Goal: Navigation & Orientation: Find specific page/section

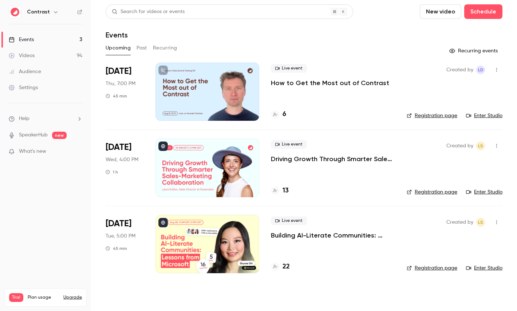
click at [54, 9] on icon "button" at bounding box center [56, 12] width 6 height 6
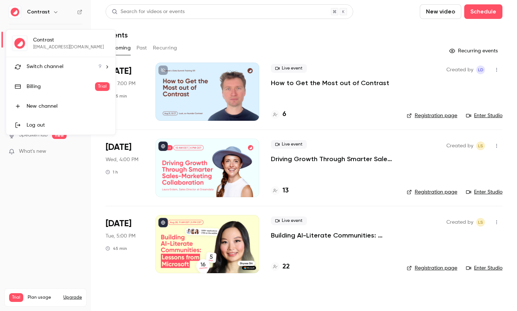
click at [53, 59] on li "Switch channel 9" at bounding box center [60, 66] width 109 height 19
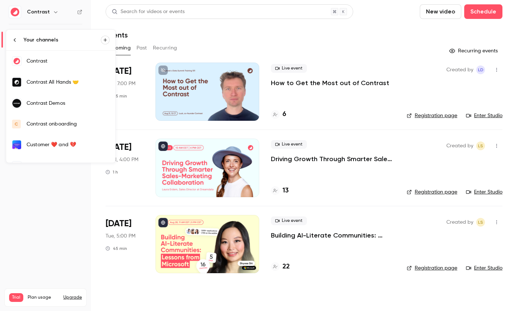
click at [62, 105] on div "Contrast Demos" at bounding box center [68, 103] width 83 height 7
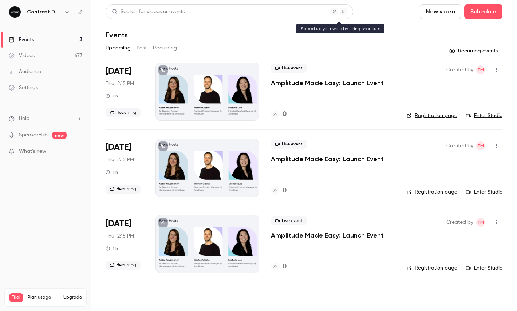
click at [185, 13] on div "Search for videos or events" at bounding box center [230, 11] width 248 height 15
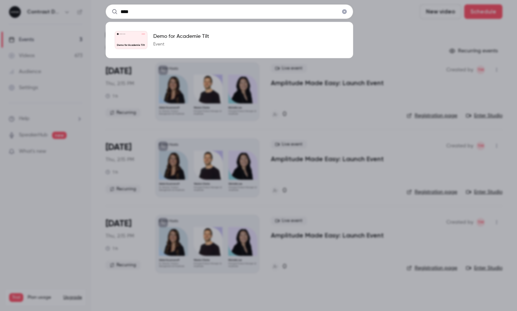
type input "****"
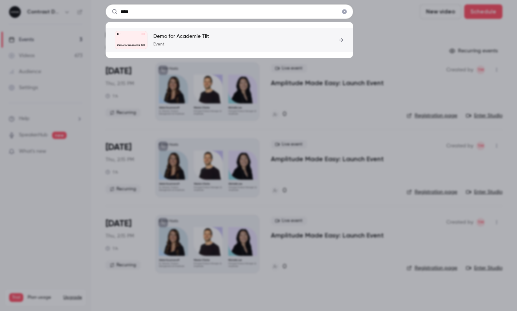
click at [188, 42] on p "Event" at bounding box center [181, 45] width 56 height 6
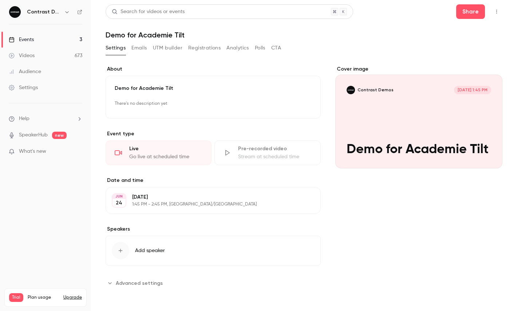
click at [68, 12] on icon "button" at bounding box center [67, 12] width 6 height 6
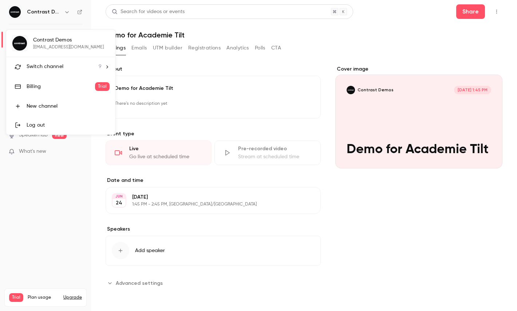
click at [55, 79] on link "Billing Trial" at bounding box center [60, 86] width 109 height 20
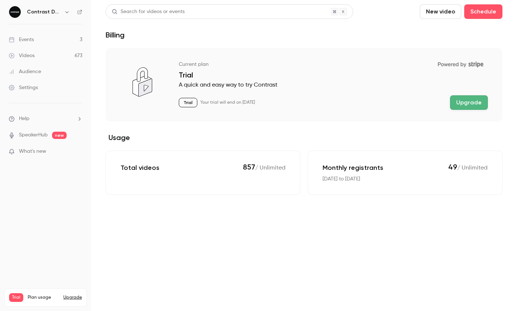
click at [66, 13] on icon "button" at bounding box center [67, 12] width 6 height 6
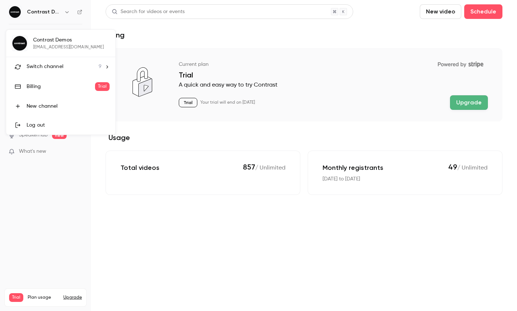
click at [47, 63] on span "Switch channel" at bounding box center [45, 67] width 37 height 8
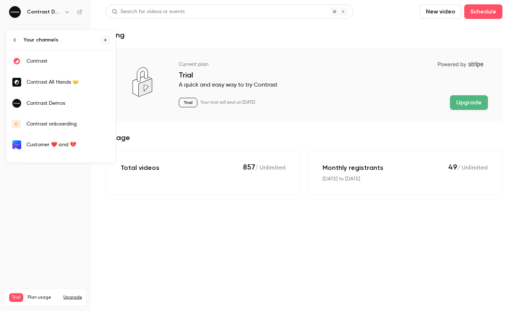
click at [49, 66] on link "Contrast" at bounding box center [60, 61] width 109 height 21
